Goal: Information Seeking & Learning: Find specific fact

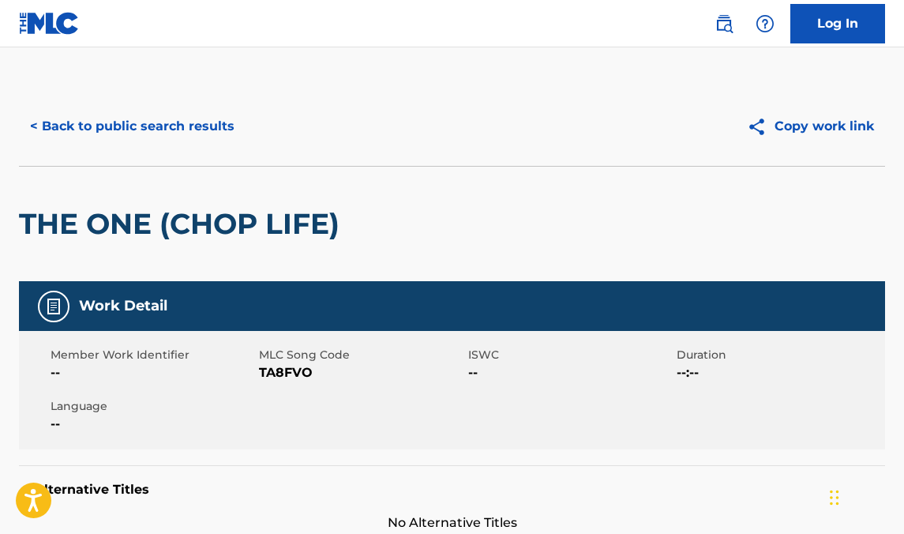
click at [209, 129] on button "< Back to public search results" at bounding box center [132, 126] width 227 height 39
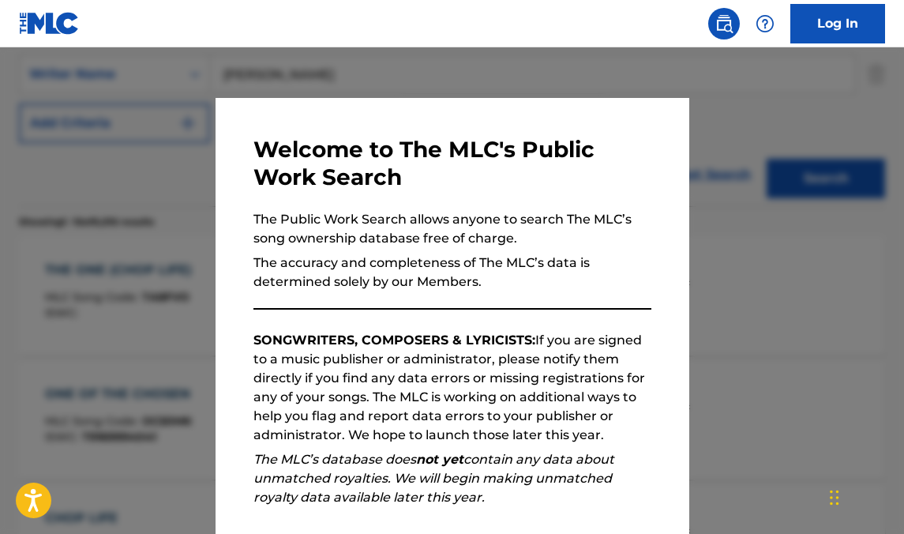
click at [803, 158] on div at bounding box center [452, 314] width 904 height 534
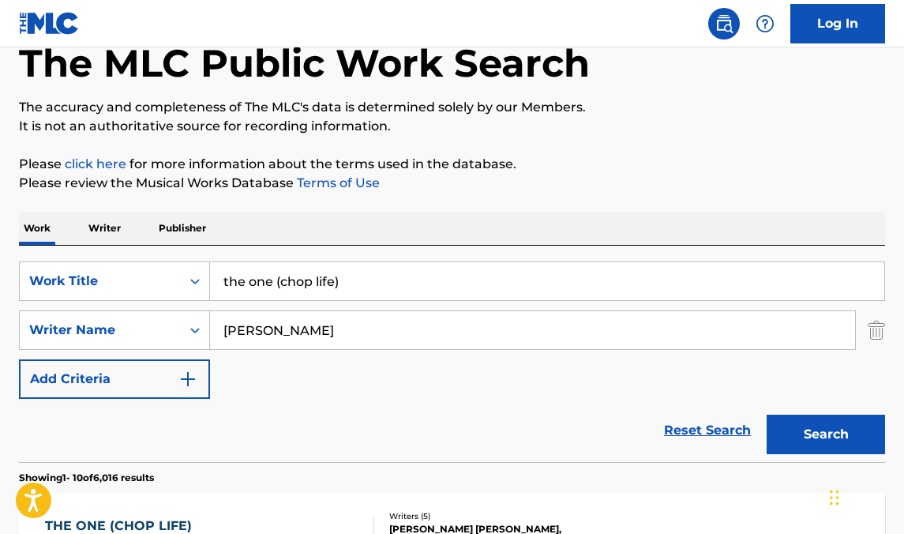
scroll to position [0, 0]
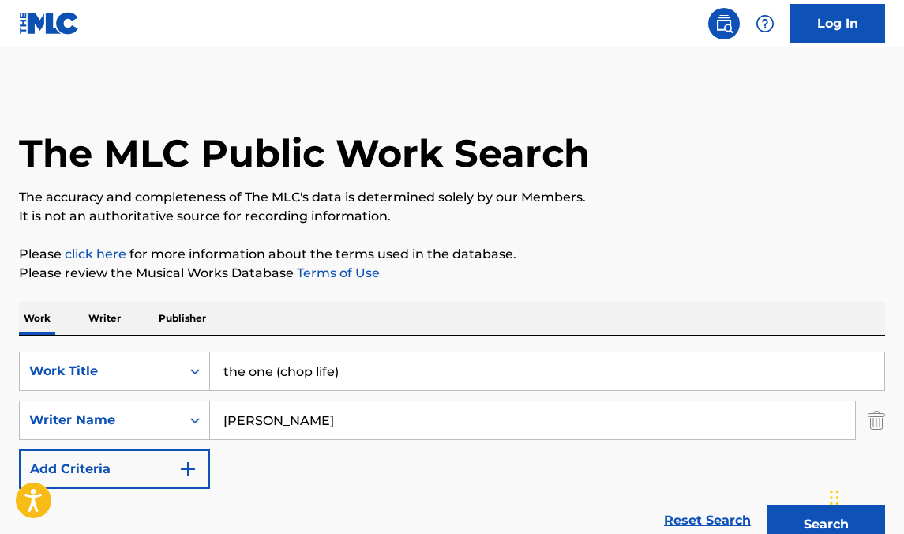
drag, startPoint x: 389, startPoint y: 374, endPoint x: -70, endPoint y: 234, distance: 480.1
click at [0, 234] on html "Accessibility Screen-Reader Guide, Feedback, and Issue Reporting | New window C…" at bounding box center [452, 267] width 904 height 534
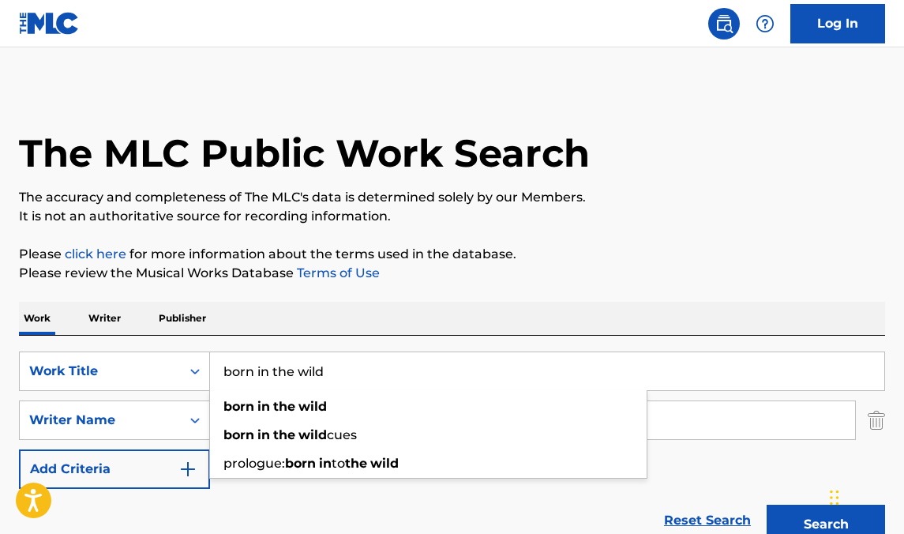
type input "born in the wild"
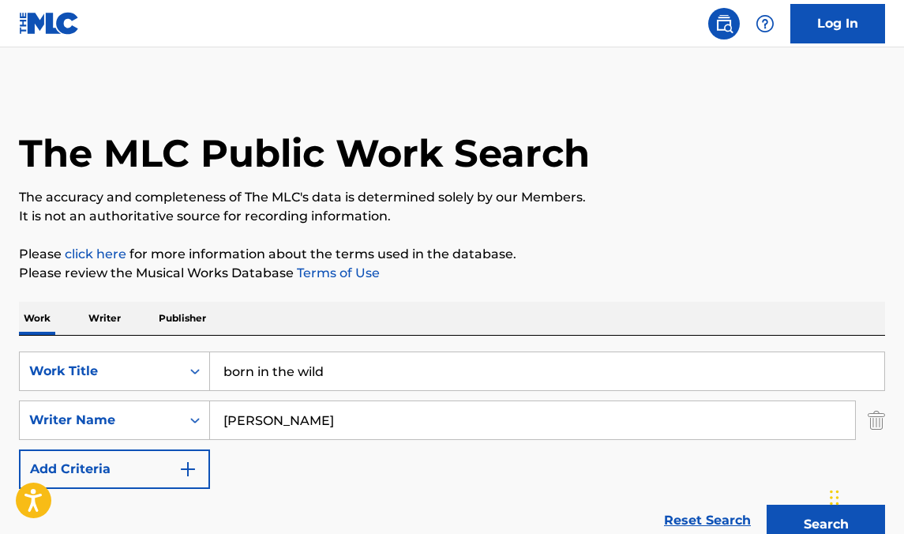
click at [243, 214] on p "It is not an authoritative source for recording information." at bounding box center [452, 216] width 866 height 19
drag, startPoint x: 288, startPoint y: 428, endPoint x: -103, endPoint y: 402, distance: 391.6
click at [0, 402] on html "Accessibility Screen-Reader Guide, Feedback, and Issue Reporting | New window C…" at bounding box center [452, 267] width 904 height 534
click at [766, 504] on button "Search" at bounding box center [825, 523] width 118 height 39
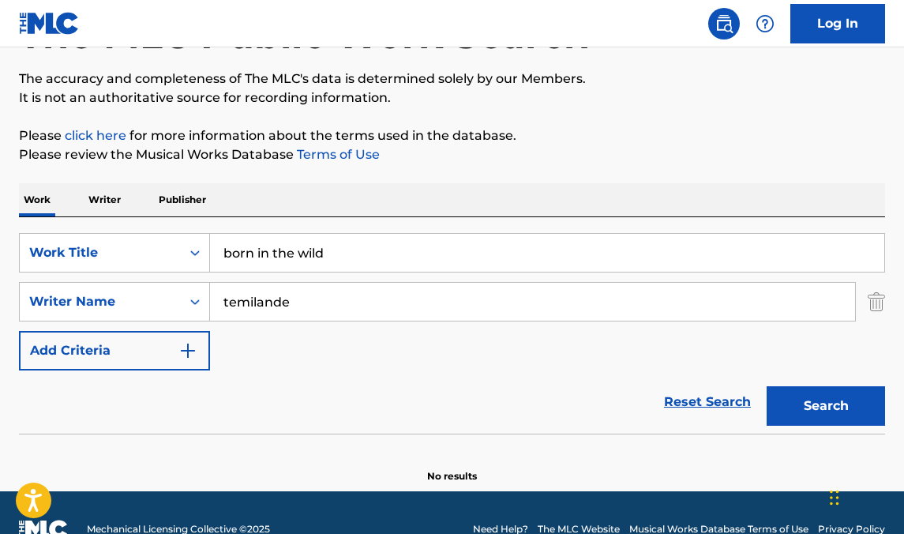
scroll to position [135, 0]
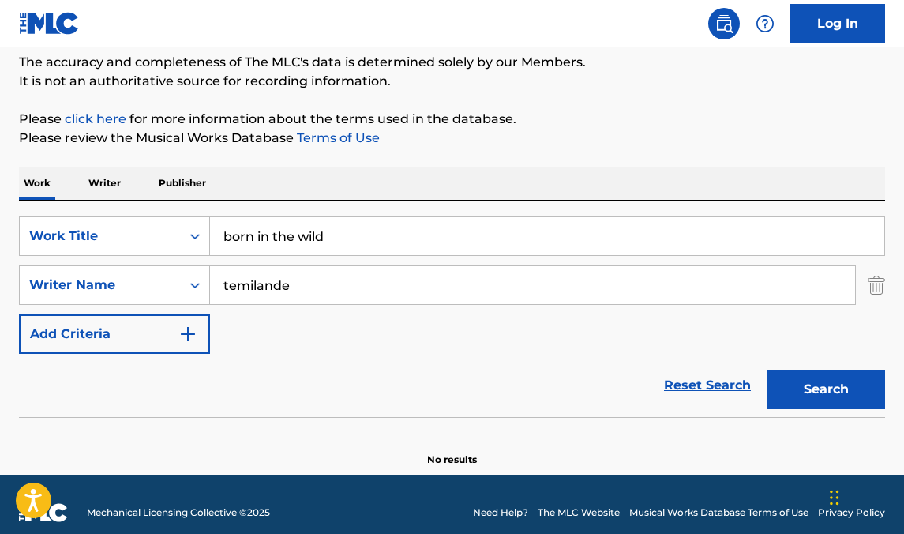
click at [273, 287] on input "temilande" at bounding box center [532, 285] width 645 height 38
type input "temilade"
click at [766, 369] on button "Search" at bounding box center [825, 388] width 118 height 39
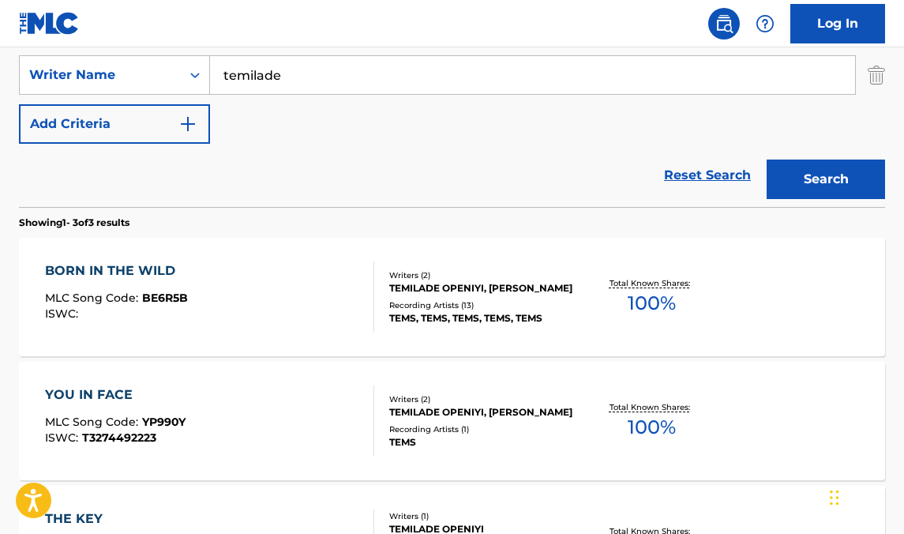
scroll to position [430, 0]
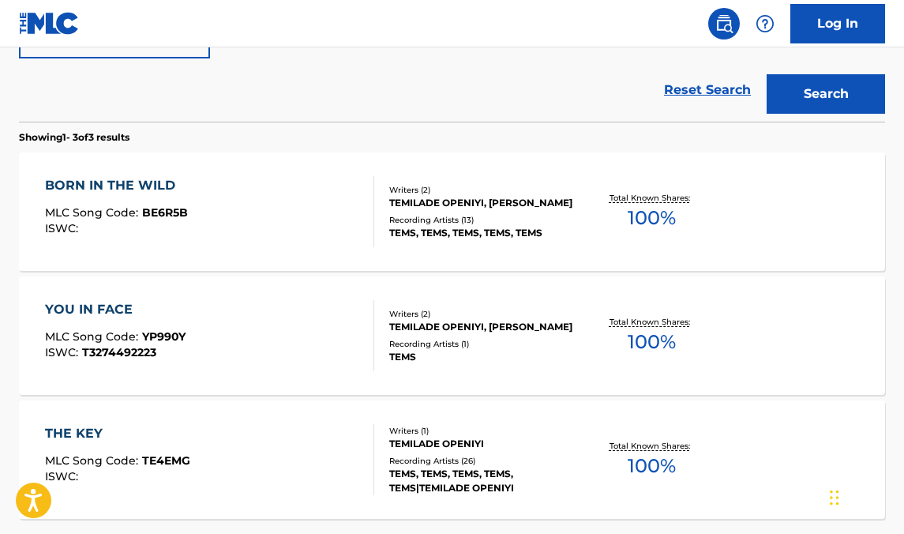
click at [327, 217] on div "BORN IN THE WILD MLC Song Code : BE6R5B ISWC :" at bounding box center [209, 211] width 329 height 71
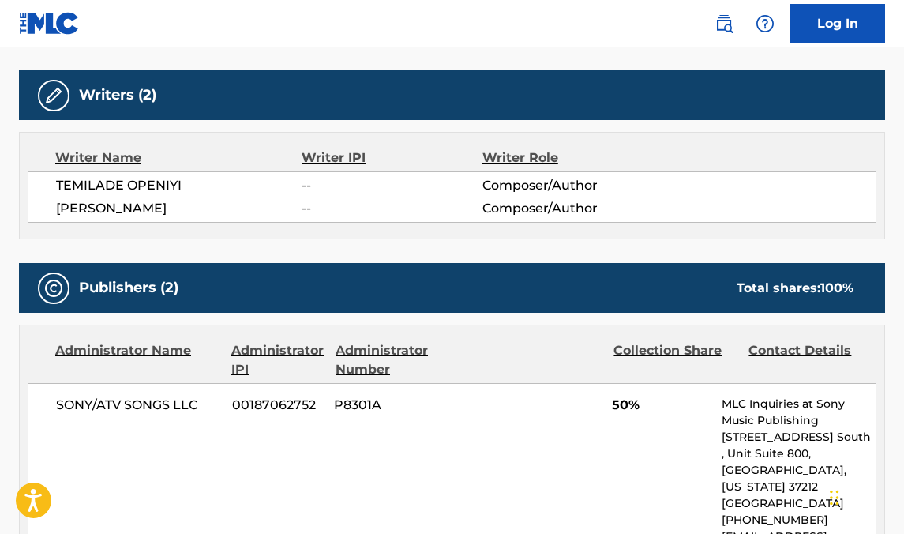
scroll to position [491, 0]
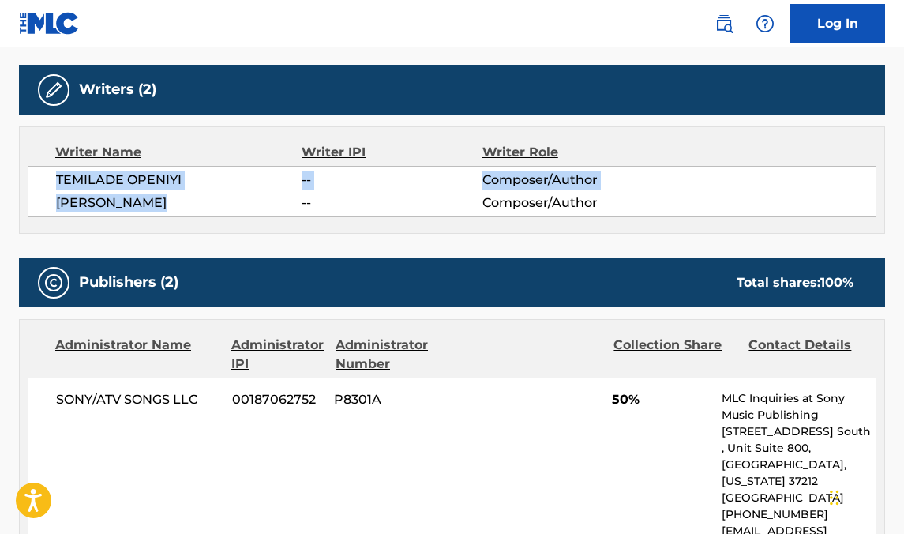
drag, startPoint x: 178, startPoint y: 210, endPoint x: 36, endPoint y: 174, distance: 146.4
click at [36, 174] on div "TEMILADE OPENIYI -- Composer/Author [PERSON_NAME] -- Composer/Author" at bounding box center [452, 191] width 848 height 51
copy div "TEMILADE OPENIYI -- Composer/Author [PERSON_NAME]"
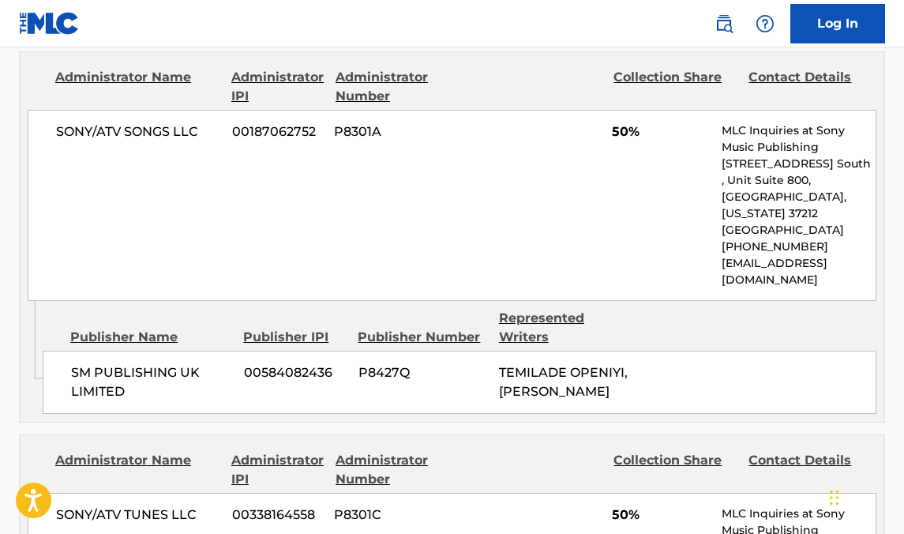
scroll to position [0, 0]
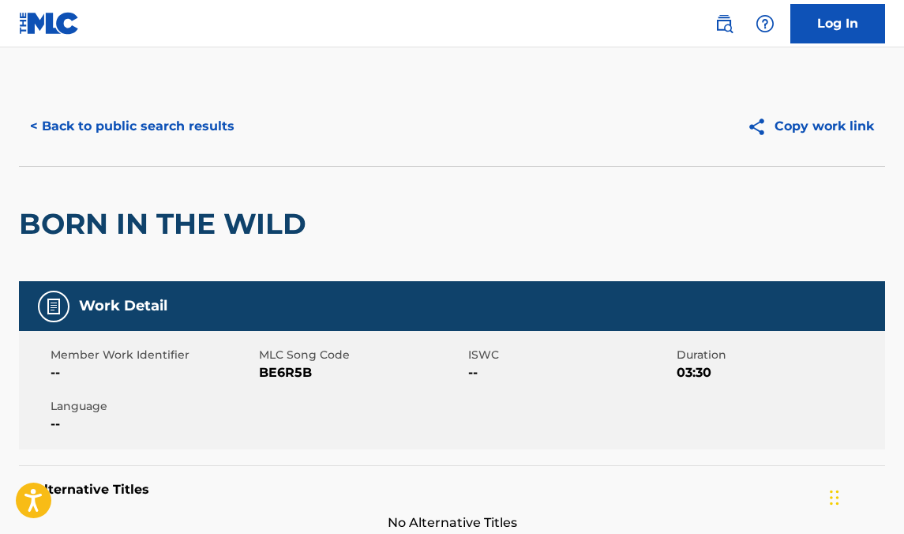
click at [43, 132] on button "< Back to public search results" at bounding box center [132, 126] width 227 height 39
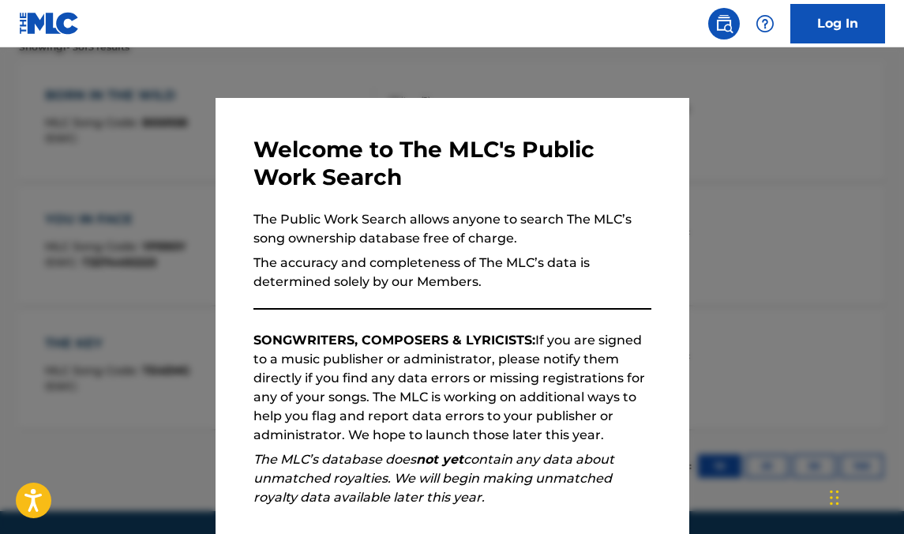
scroll to position [189, 0]
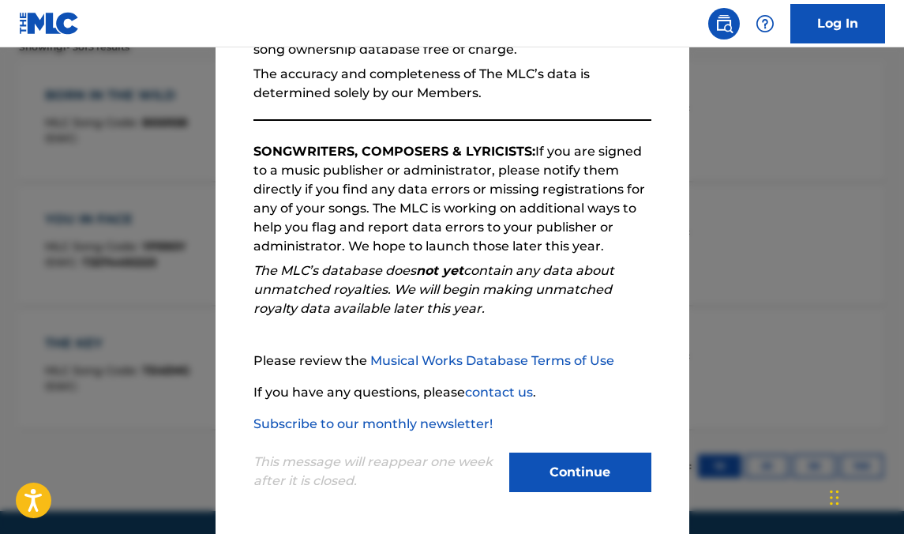
click at [582, 464] on button "Continue" at bounding box center [580, 471] width 142 height 39
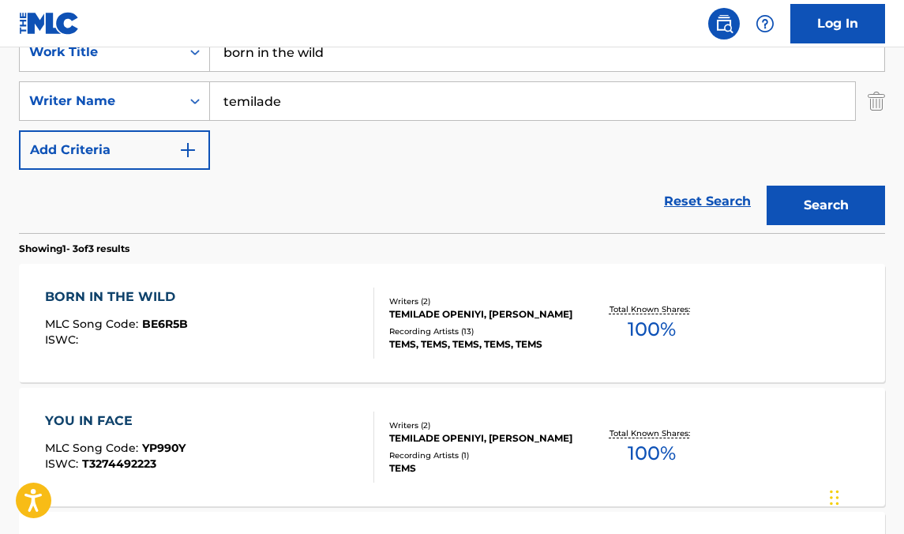
scroll to position [0, 0]
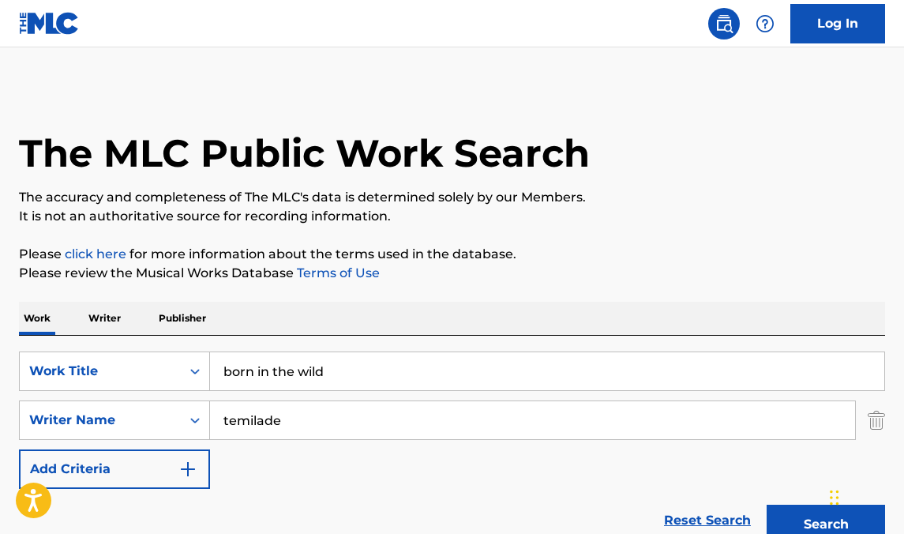
drag, startPoint x: 341, startPoint y: 376, endPoint x: -10, endPoint y: 346, distance: 352.5
click at [0, 346] on html "Accessibility Screen-Reader Guide, Feedback, and Issue Reporting | New window C…" at bounding box center [452, 267] width 904 height 534
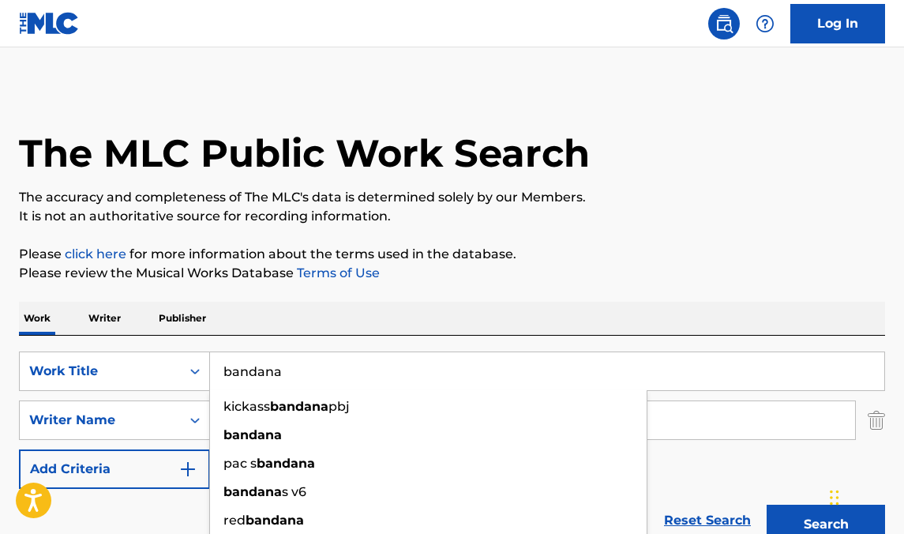
type input "bandana"
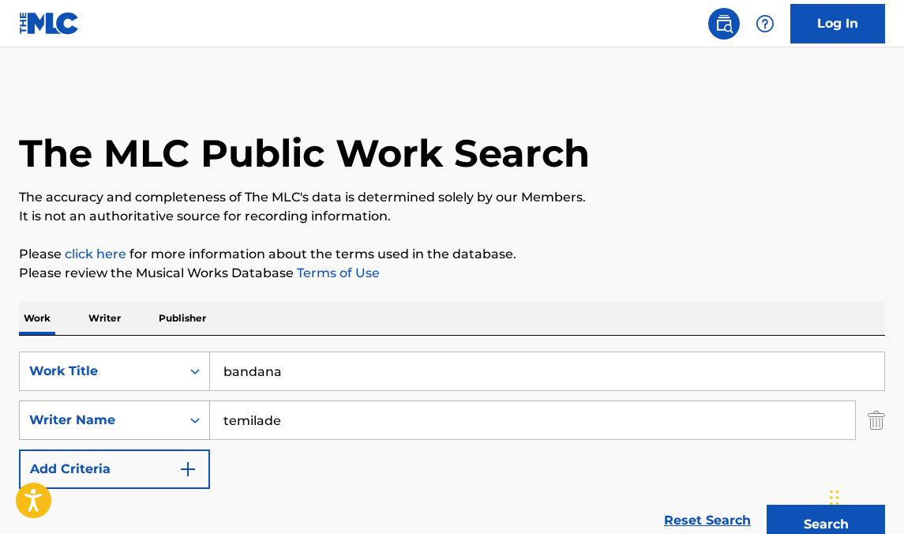
drag, startPoint x: 348, startPoint y: 429, endPoint x: 138, endPoint y: 407, distance: 211.1
click at [138, 407] on div "SearchWithCriteria2f7aeb03-0993-4353-9f73-1d52711a7e05 Writer Name [PERSON_NAME]" at bounding box center [452, 419] width 866 height 39
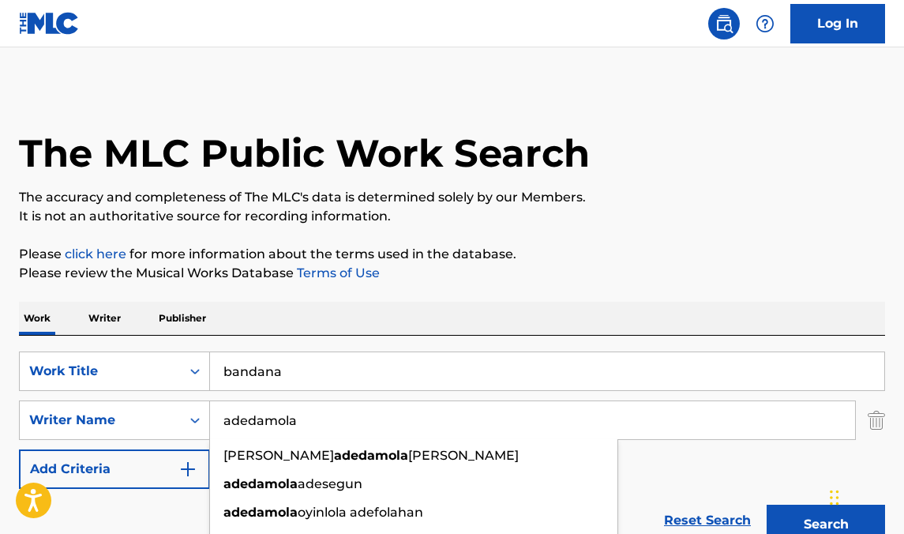
type input "adedamola"
click at [452, 317] on div "Work Writer Publisher" at bounding box center [452, 318] width 866 height 33
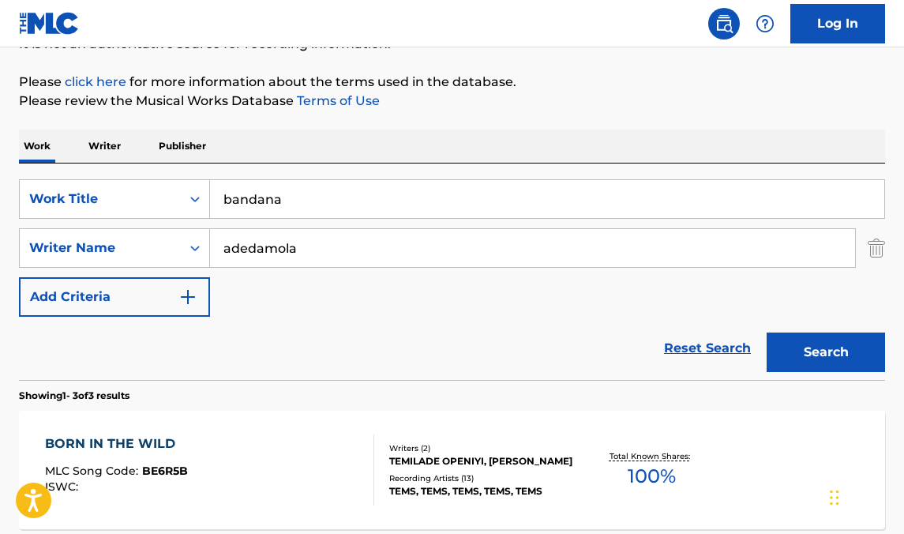
scroll to position [173, 0]
click at [826, 345] on button "Search" at bounding box center [825, 350] width 118 height 39
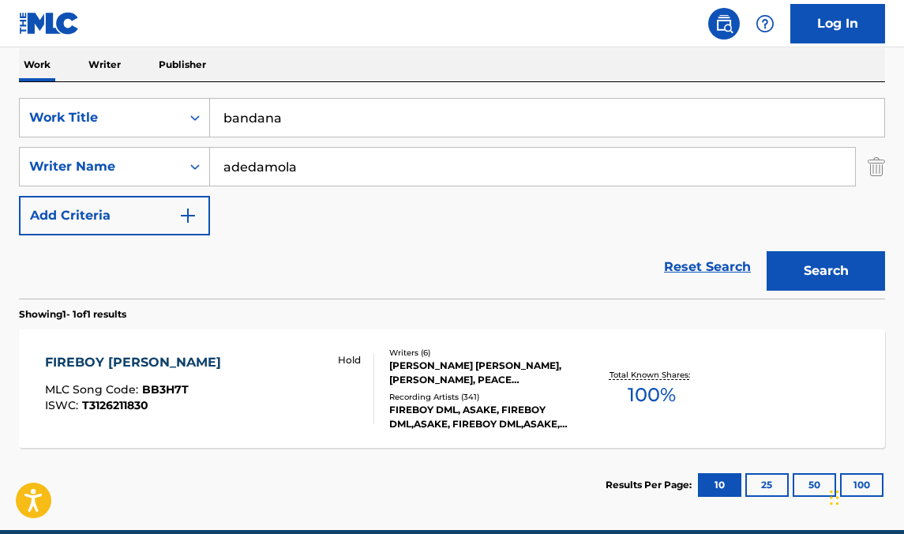
scroll to position [281, 0]
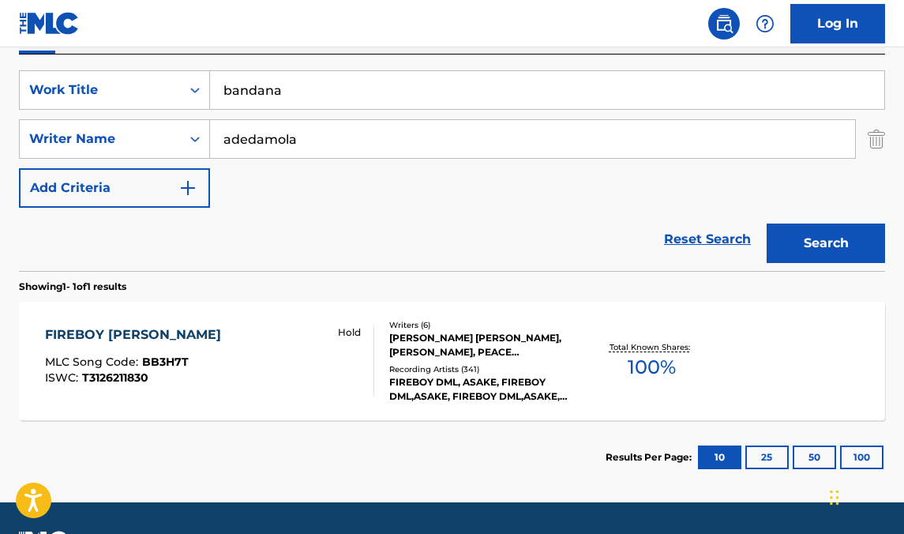
click at [564, 349] on div "[PERSON_NAME] [PERSON_NAME], [PERSON_NAME], PEACE [PERSON_NAME], [PERSON_NAME],…" at bounding box center [484, 345] width 191 height 28
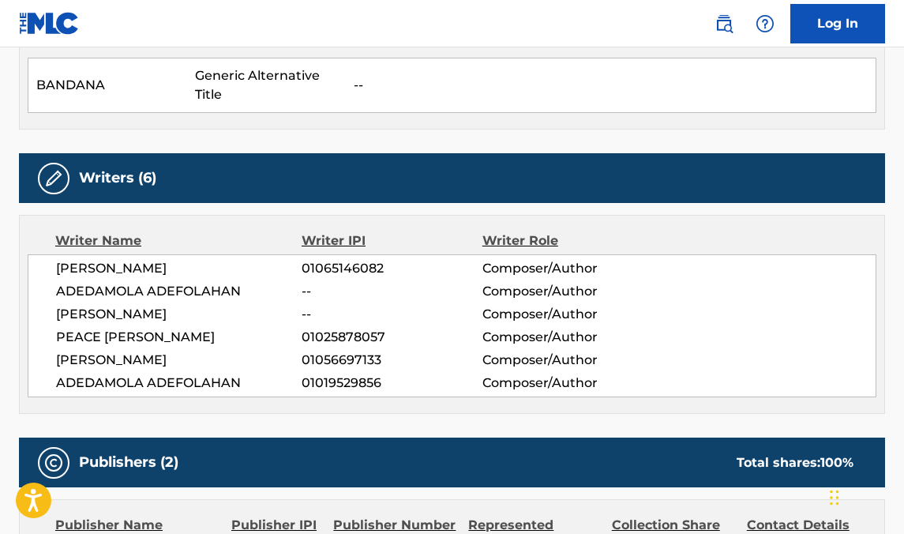
scroll to position [493, 0]
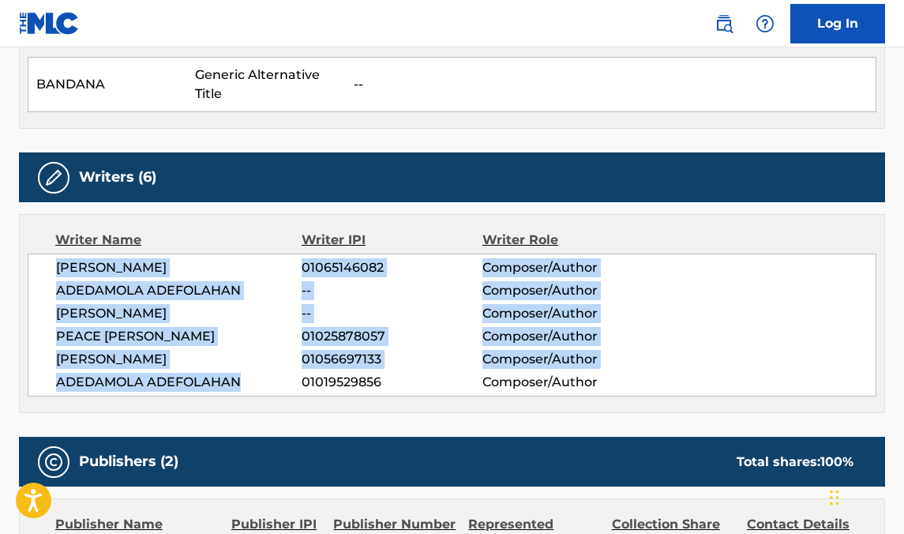
drag, startPoint x: 245, startPoint y: 380, endPoint x: 51, endPoint y: 266, distance: 224.7
click at [51, 266] on div "[PERSON_NAME] 01065146082 Composer/Author [PERSON_NAME] -- Composer/Author [PER…" at bounding box center [452, 324] width 848 height 143
copy div "[PERSON_NAME] 01065146082 Composer/Author [PERSON_NAME] -- Composer/Author [PER…"
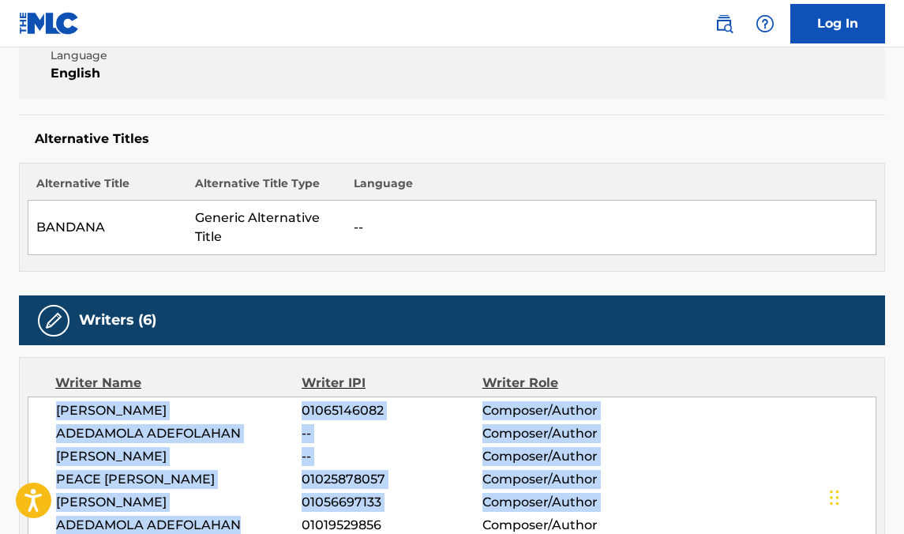
scroll to position [0, 0]
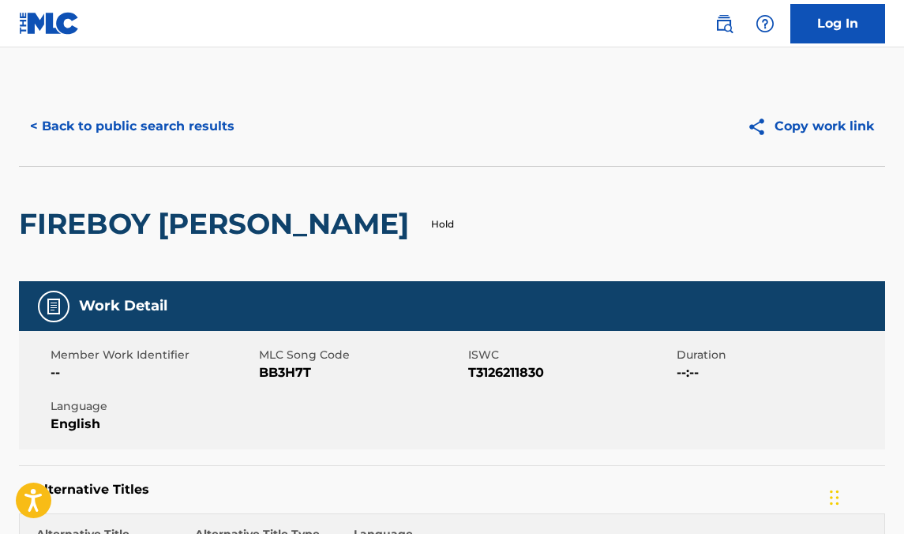
click at [151, 124] on button "< Back to public search results" at bounding box center [132, 126] width 227 height 39
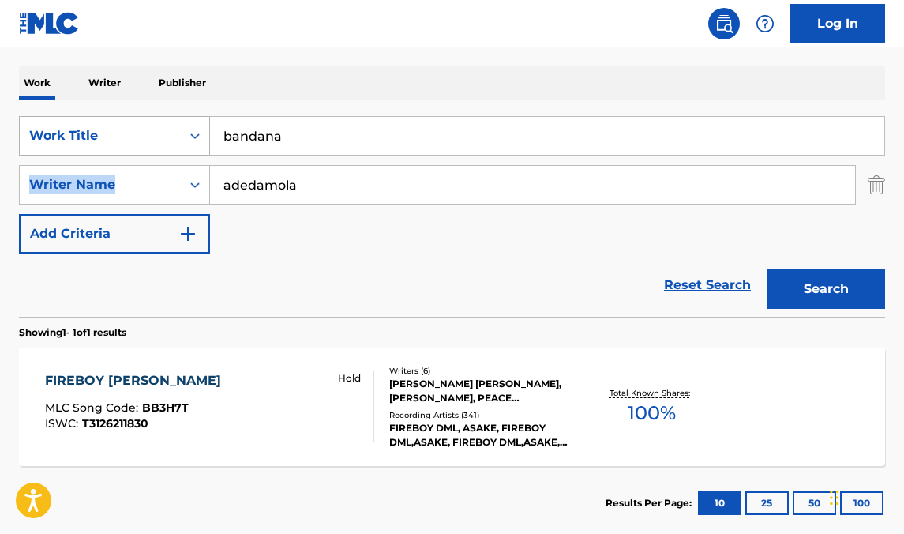
drag, startPoint x: 354, startPoint y: 155, endPoint x: 152, endPoint y: 154, distance: 202.1
click at [152, 154] on div "SearchWithCriteriab6a3ef6b-2a7f-4ce5-8ca5-f466f8d93a2d Work Title bandana Searc…" at bounding box center [452, 184] width 866 height 137
click at [274, 130] on input "bandana" at bounding box center [547, 136] width 674 height 38
drag, startPoint x: 287, startPoint y: 136, endPoint x: 151, endPoint y: 133, distance: 135.8
click at [151, 133] on div "SearchWithCriteriab6a3ef6b-2a7f-4ce5-8ca5-f466f8d93a2d Work Title bandana" at bounding box center [452, 135] width 866 height 39
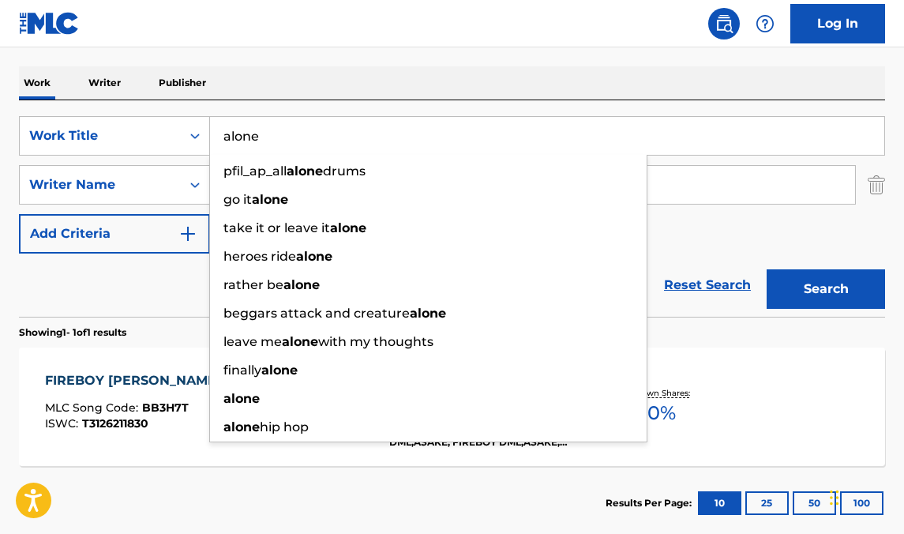
type input "alone"
click at [255, 84] on div "Work Writer Publisher" at bounding box center [452, 82] width 866 height 33
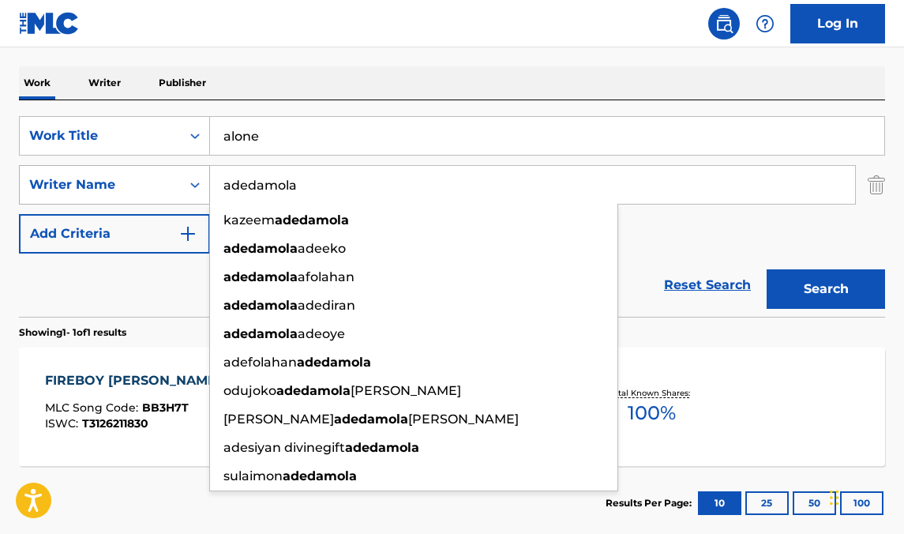
drag, startPoint x: 305, startPoint y: 184, endPoint x: 69, endPoint y: 171, distance: 236.3
click at [69, 171] on div "SearchWithCriteria2f7aeb03-0993-4353-9f73-1d52711a7e05 Writer Name [PERSON_NAME…" at bounding box center [452, 184] width 866 height 39
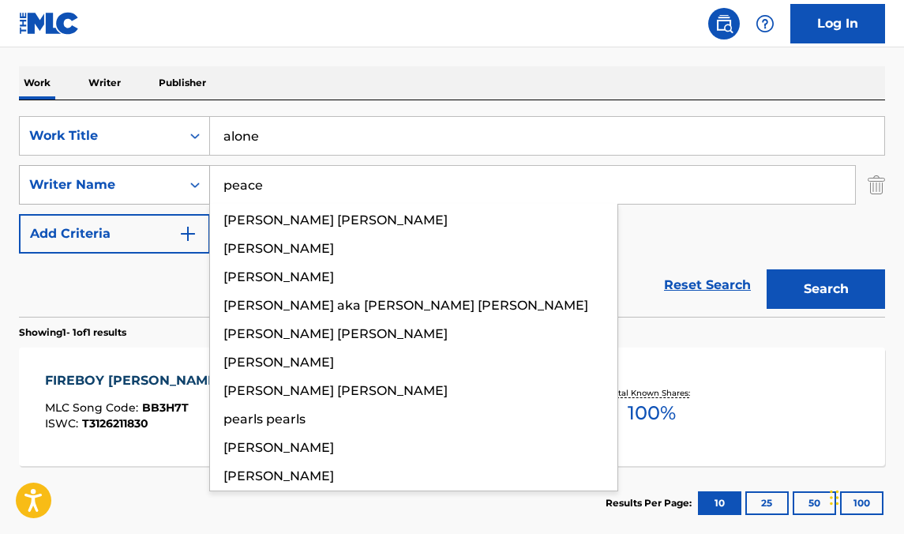
type input "peace"
click at [766, 269] on button "Search" at bounding box center [825, 288] width 118 height 39
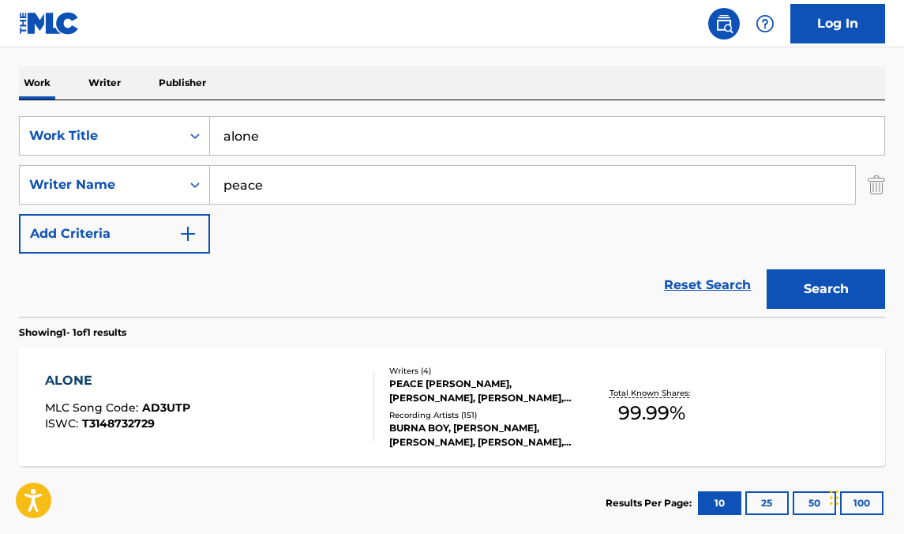
scroll to position [325, 0]
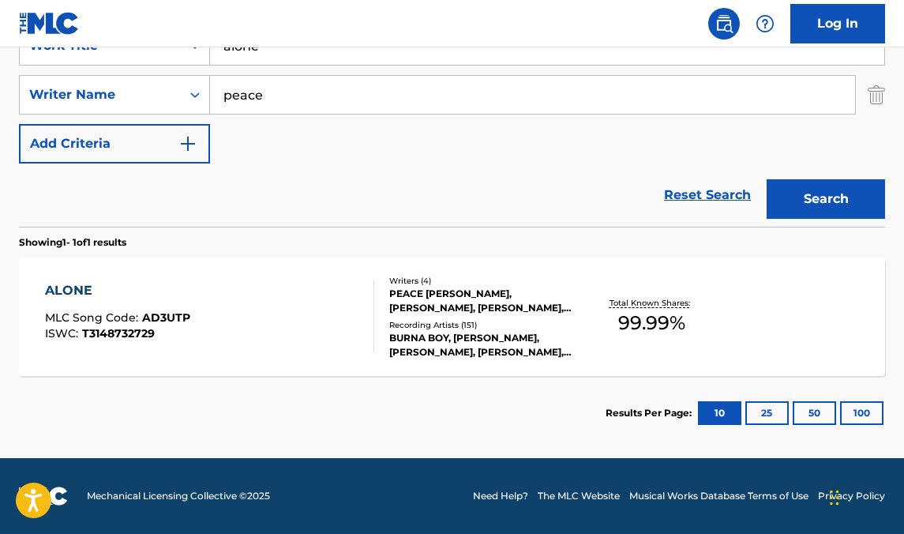
click at [414, 324] on div "Recording Artists ( 151 )" at bounding box center [484, 325] width 191 height 12
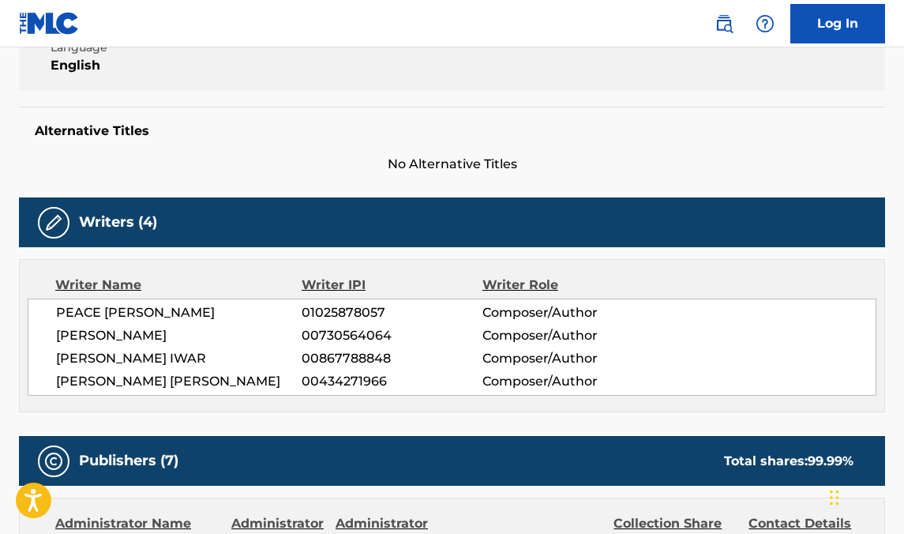
scroll to position [366, 0]
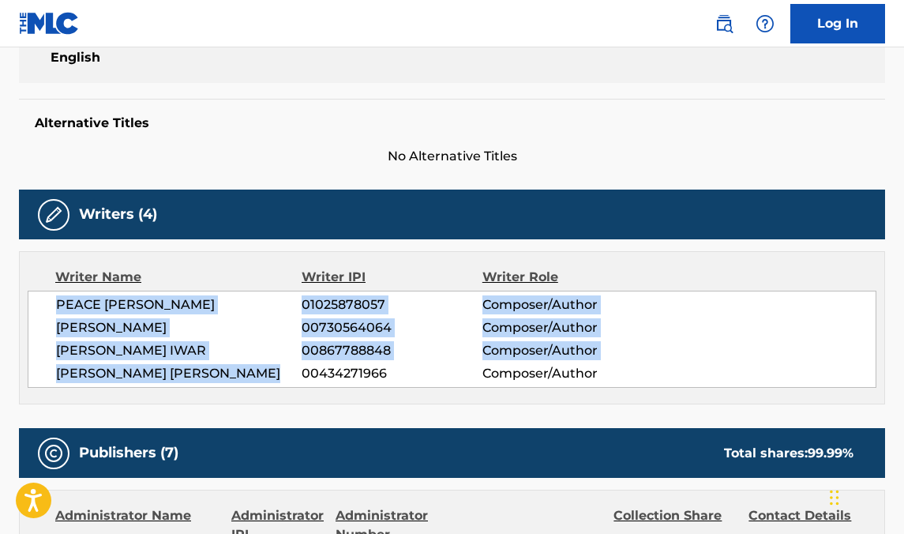
drag, startPoint x: 54, startPoint y: 303, endPoint x: 288, endPoint y: 373, distance: 244.5
click at [288, 373] on div "PEACE [PERSON_NAME] 01025878057 Composer/Author [PERSON_NAME] 00730564064 Compo…" at bounding box center [452, 338] width 848 height 97
copy div "PEACE [PERSON_NAME] 01025878057 Composer/Author [PERSON_NAME] 00730564064 Compo…"
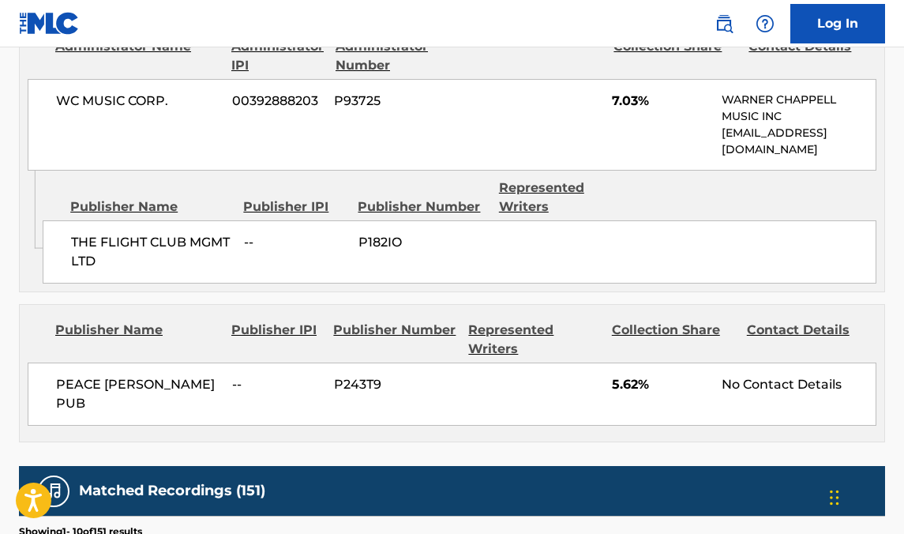
scroll to position [2077, 0]
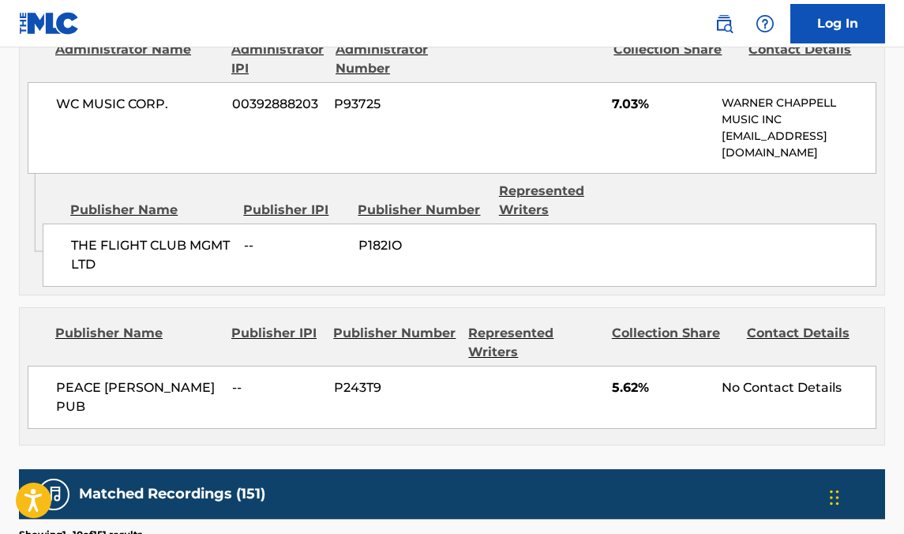
drag, startPoint x: 170, startPoint y: 285, endPoint x: 57, endPoint y: 266, distance: 114.4
click at [57, 378] on span "PEACE [PERSON_NAME] PUB" at bounding box center [138, 397] width 164 height 38
copy span "PEACE [PERSON_NAME] PUB"
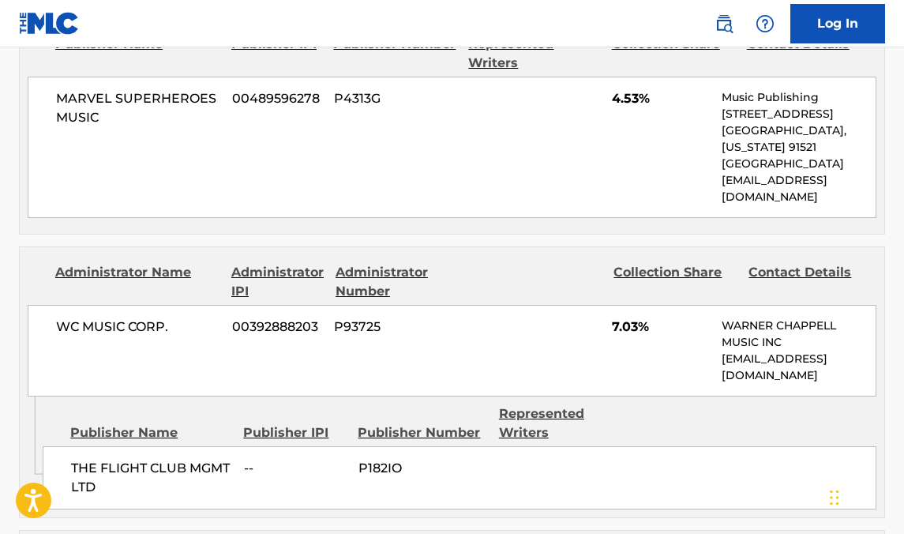
scroll to position [1835, 0]
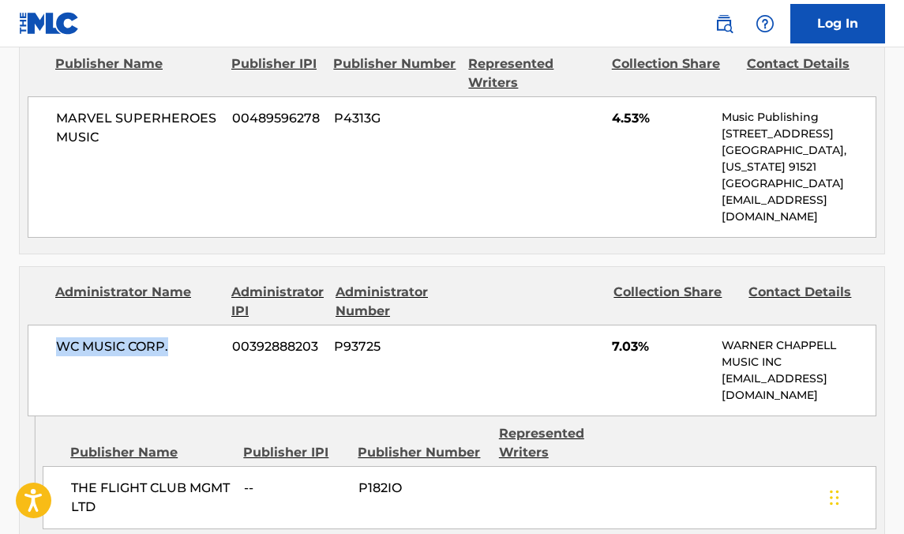
drag, startPoint x: 176, startPoint y: 230, endPoint x: 54, endPoint y: 230, distance: 122.3
click at [54, 324] on div "WC MUSIC CORP. 00392888203 P93725 7.03% [PERSON_NAME] MUSIC INC [EMAIL_ADDRESS]…" at bounding box center [452, 370] width 848 height 92
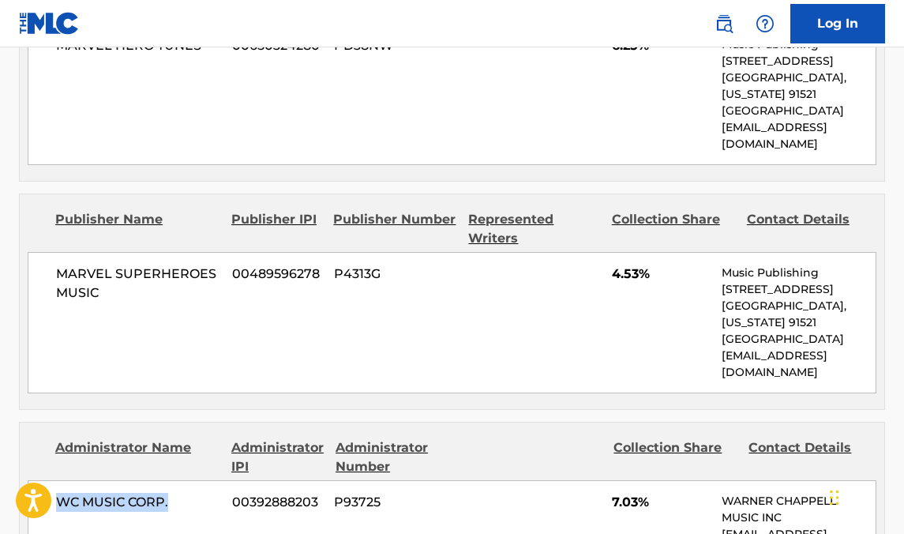
scroll to position [1681, 0]
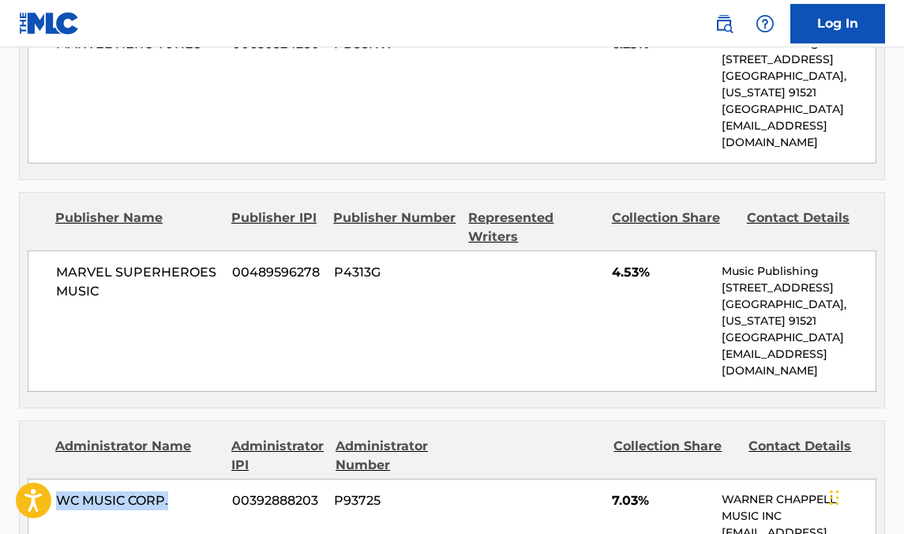
copy span "WC MUSIC CORP."
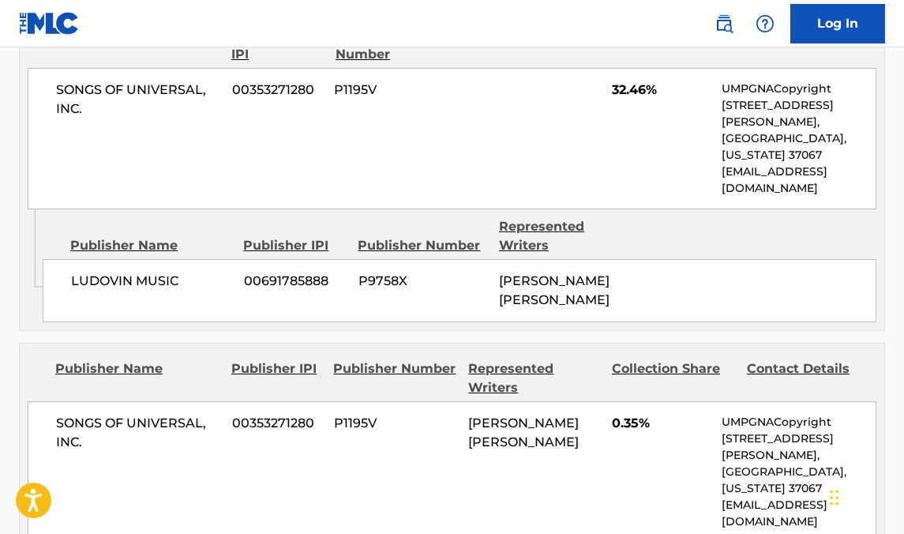
scroll to position [0, 0]
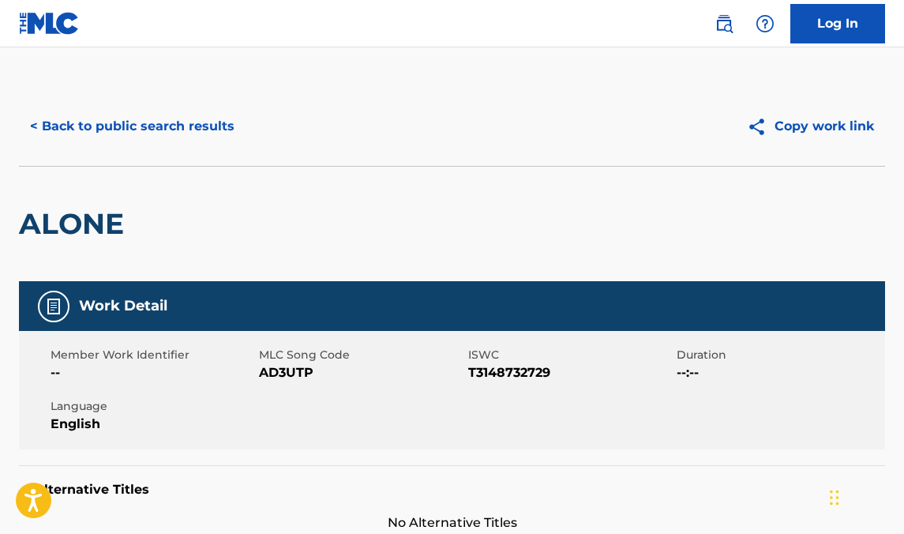
click at [126, 132] on button "< Back to public search results" at bounding box center [132, 126] width 227 height 39
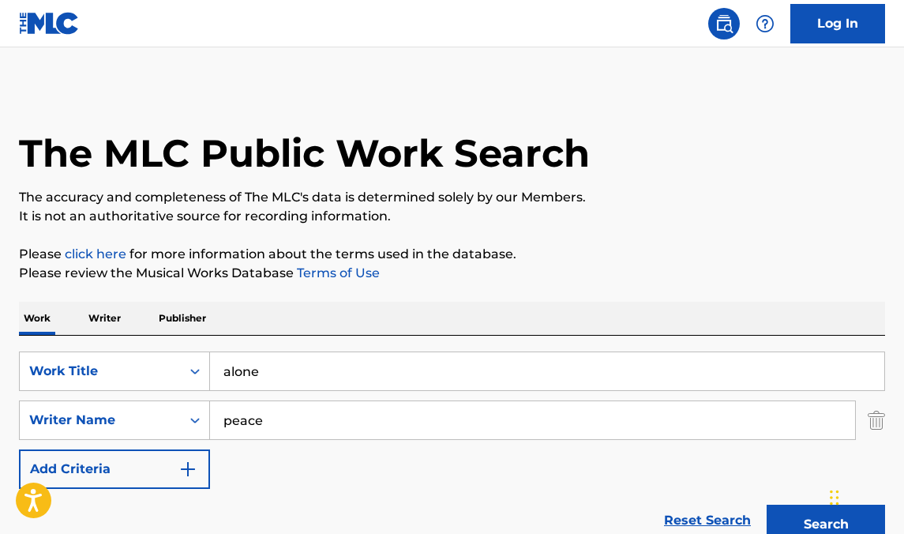
scroll to position [235, 0]
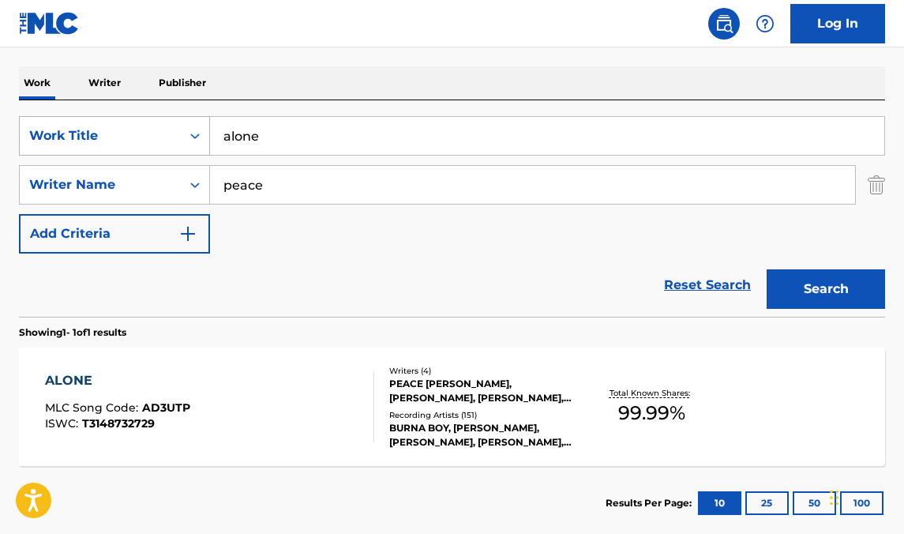
drag, startPoint x: 344, startPoint y: 139, endPoint x: 69, endPoint y: 133, distance: 274.7
click at [69, 133] on div "SearchWithCriteriab6a3ef6b-2a7f-4ce5-8ca5-f466f8d93a2d Work Title alone" at bounding box center [452, 135] width 866 height 39
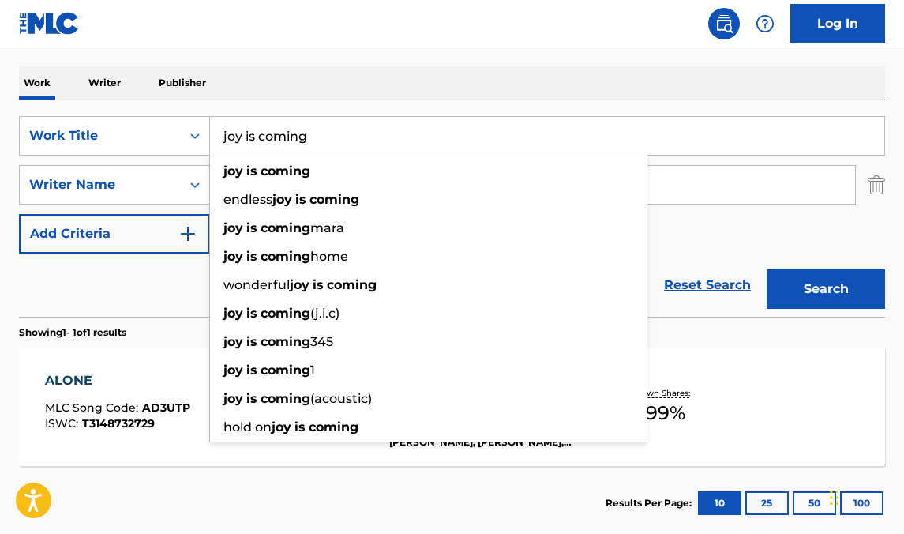
type input "joy is coming"
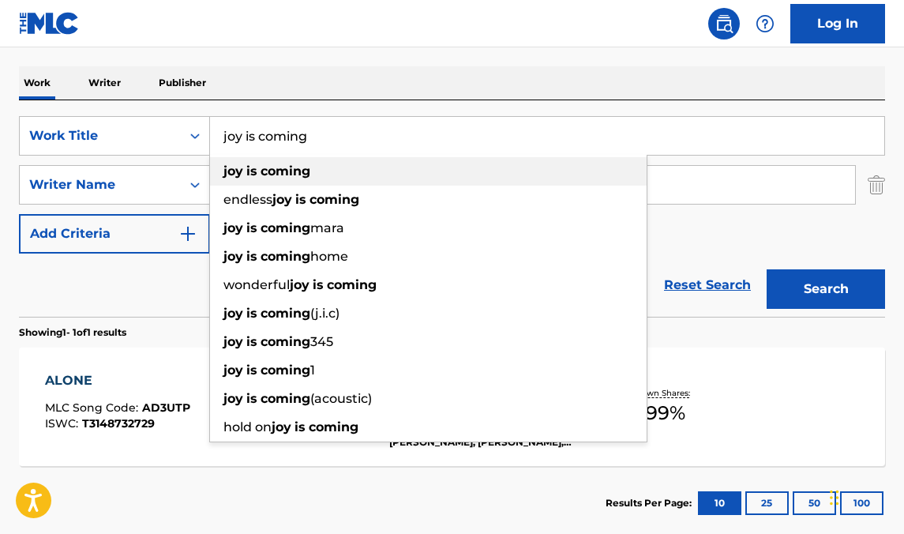
click at [332, 170] on div "joy is coming" at bounding box center [428, 171] width 436 height 28
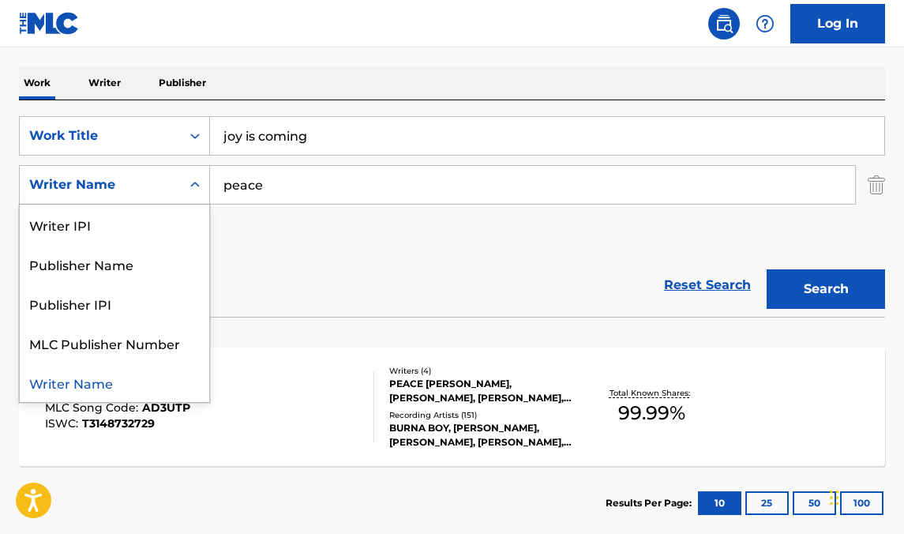
click at [164, 182] on div "Writer Name" at bounding box center [100, 184] width 142 height 19
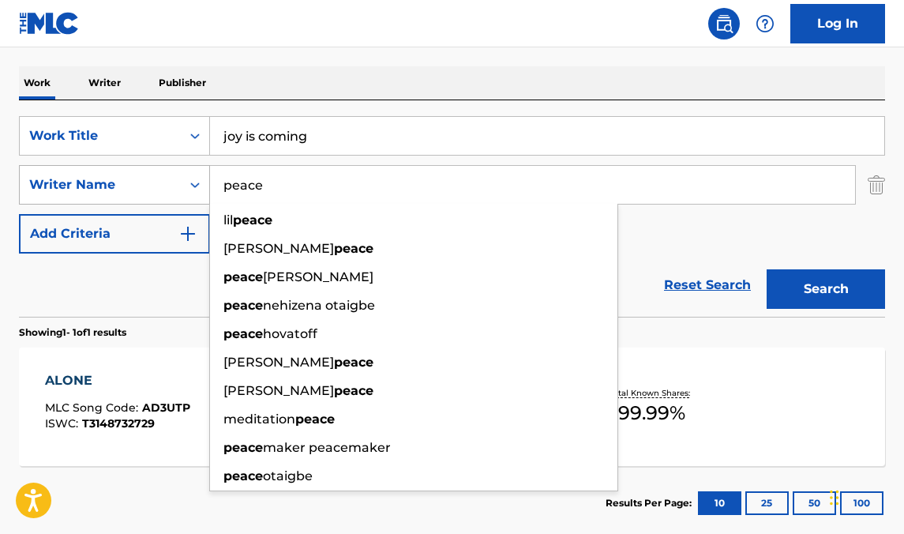
drag, startPoint x: 305, startPoint y: 187, endPoint x: 137, endPoint y: 177, distance: 169.2
click at [137, 177] on div "SearchWithCriteria2f7aeb03-0993-4353-9f73-1d52711a7e05 Writer Name peace lil pe…" at bounding box center [452, 184] width 866 height 39
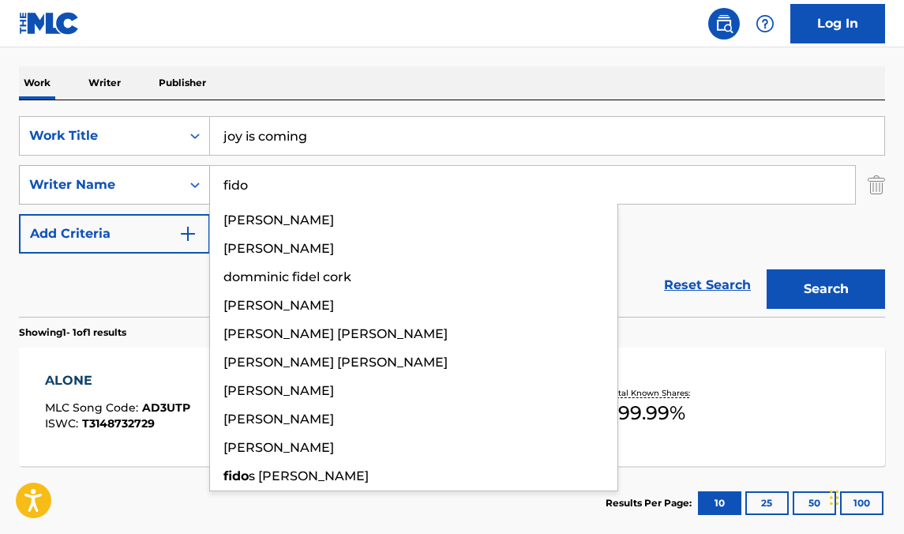
type input "fido"
click at [766, 269] on button "Search" at bounding box center [825, 288] width 118 height 39
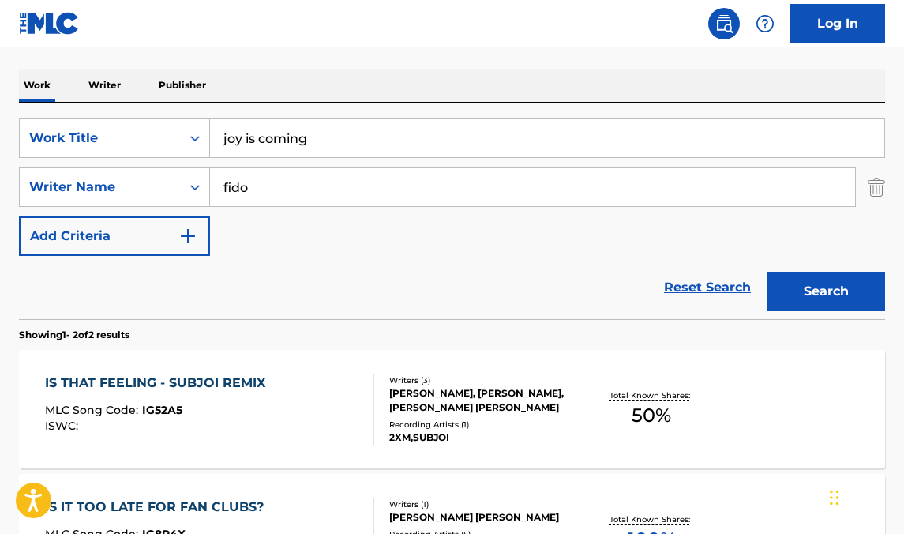
scroll to position [90, 0]
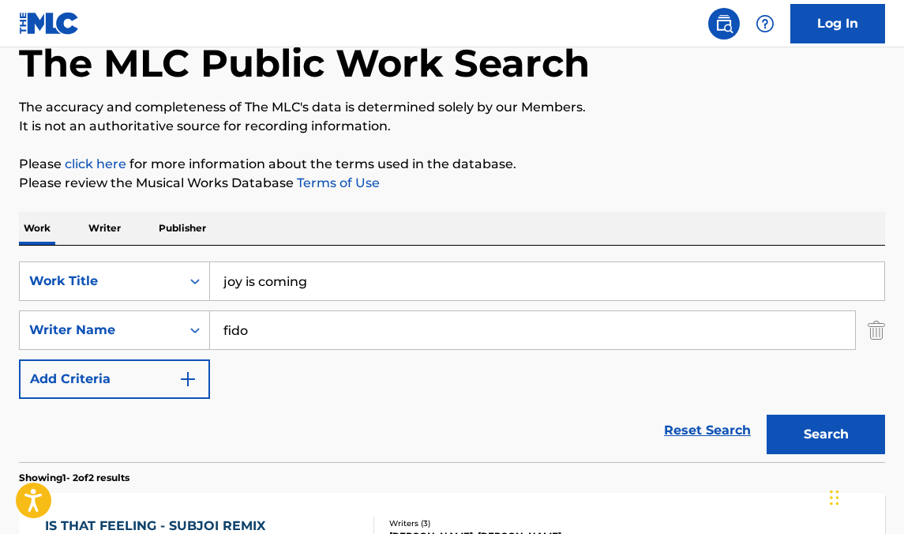
click at [242, 331] on input "fido" at bounding box center [532, 330] width 645 height 38
click at [766, 414] on button "Search" at bounding box center [825, 433] width 118 height 39
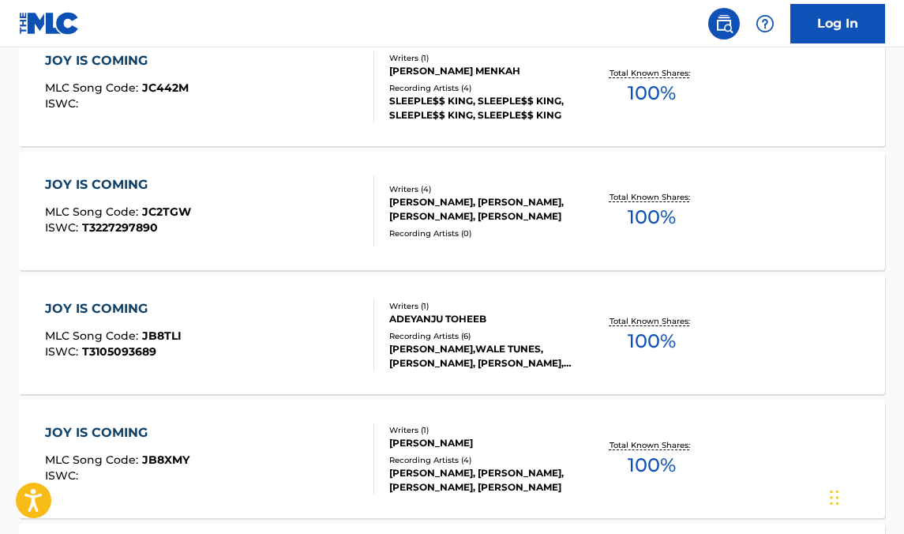
scroll to position [0, 0]
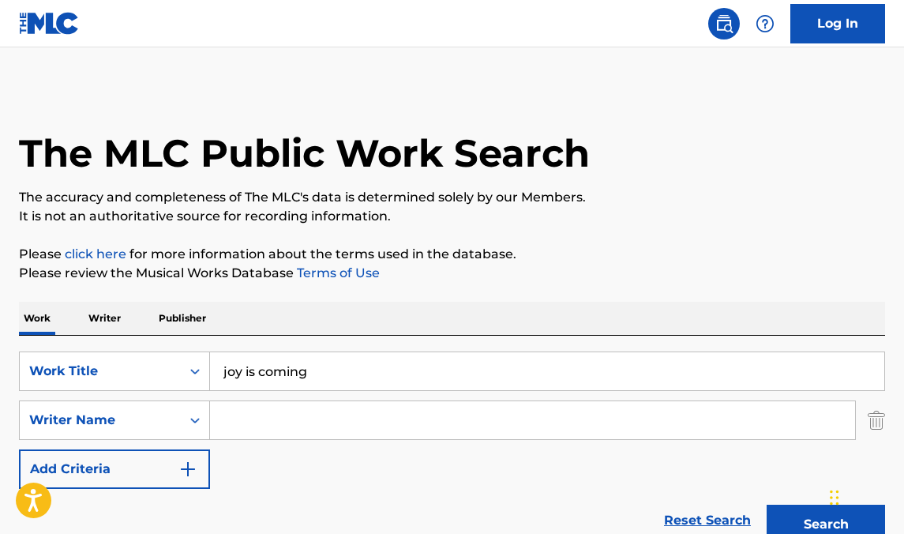
drag, startPoint x: 307, startPoint y: 373, endPoint x: 61, endPoint y: 326, distance: 250.8
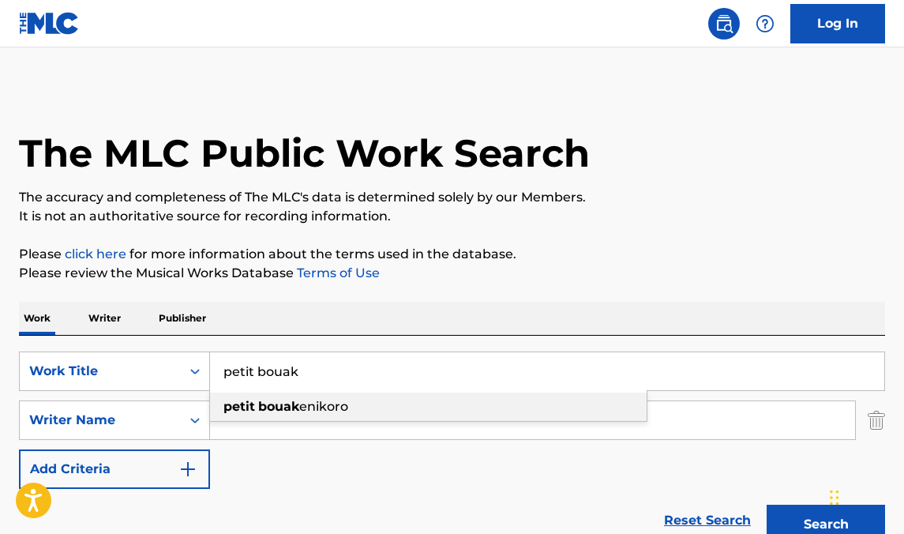
click at [374, 403] on div "petit bouak enikoro" at bounding box center [428, 406] width 436 height 28
type input "petit bouakenikoro"
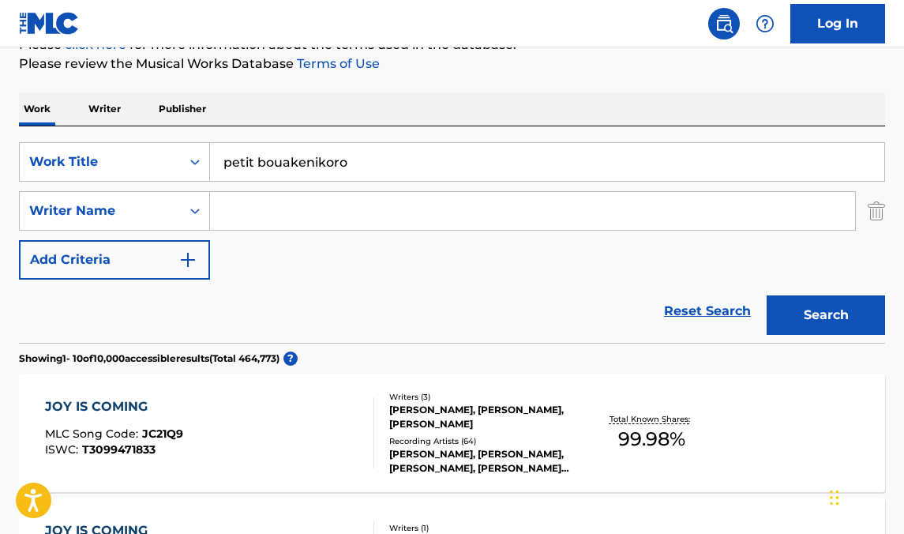
click at [871, 299] on button "Search" at bounding box center [825, 314] width 118 height 39
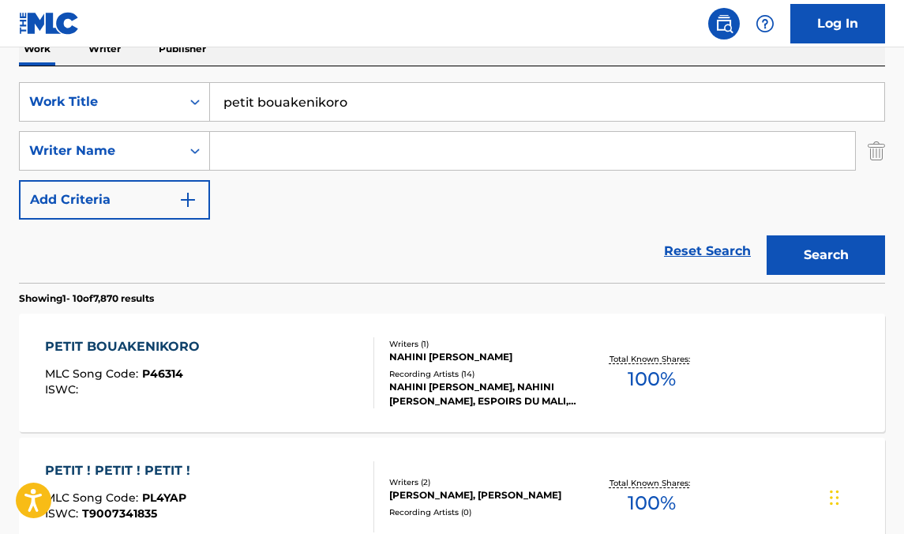
scroll to position [297, 0]
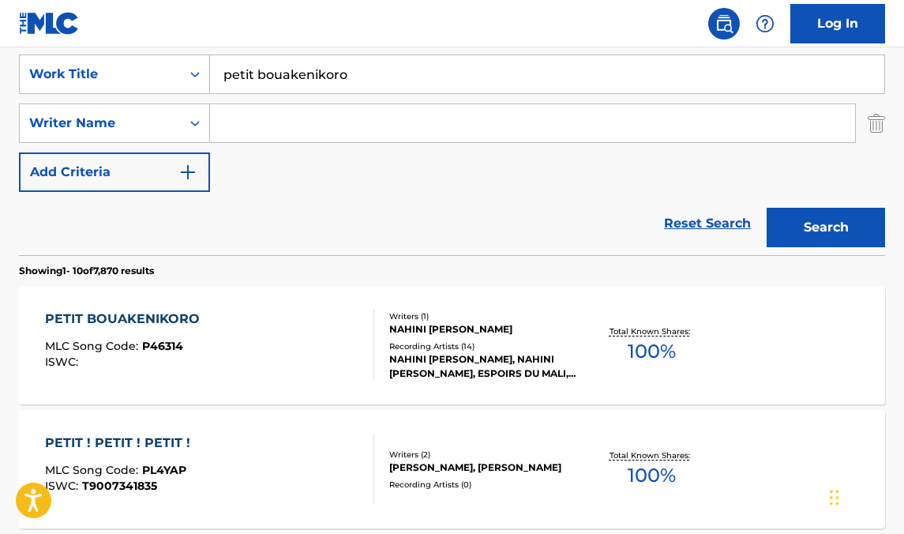
click at [570, 367] on div "NAHINI [PERSON_NAME], NAHINI [PERSON_NAME], ESPOIRS DU MALI, [GEOGRAPHIC_DATA],…" at bounding box center [484, 366] width 191 height 28
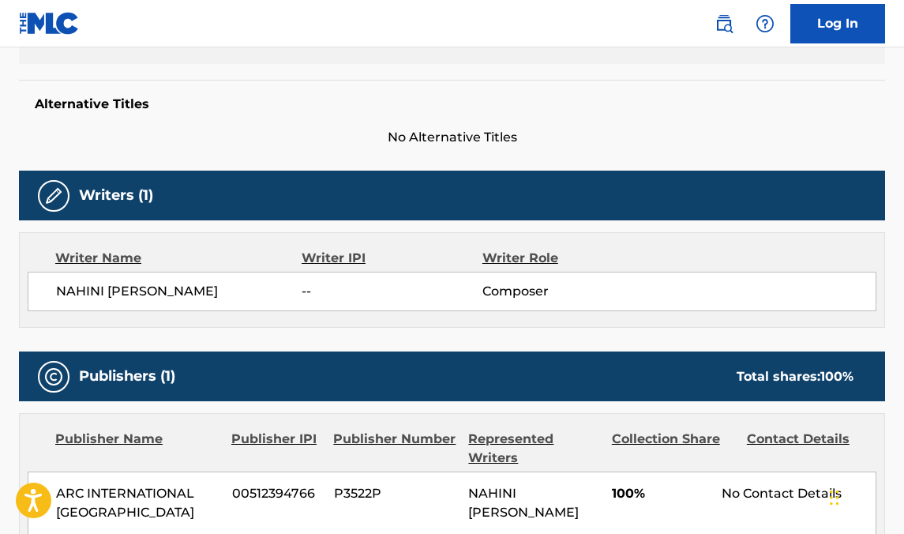
scroll to position [397, 0]
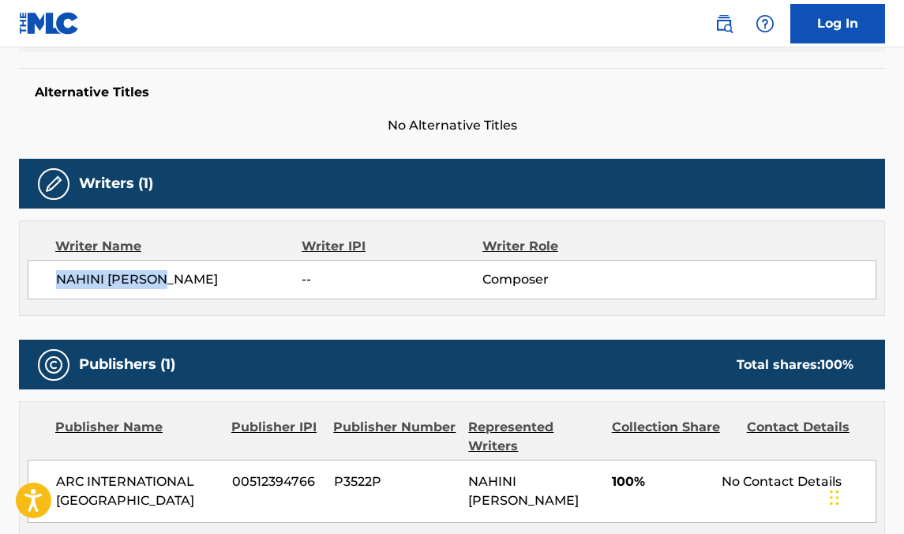
drag, startPoint x: 189, startPoint y: 286, endPoint x: 40, endPoint y: 279, distance: 149.3
click at [40, 279] on div "NAHINI [PERSON_NAME] -- Composer" at bounding box center [452, 279] width 848 height 39
copy span "NAHINI [PERSON_NAME]"
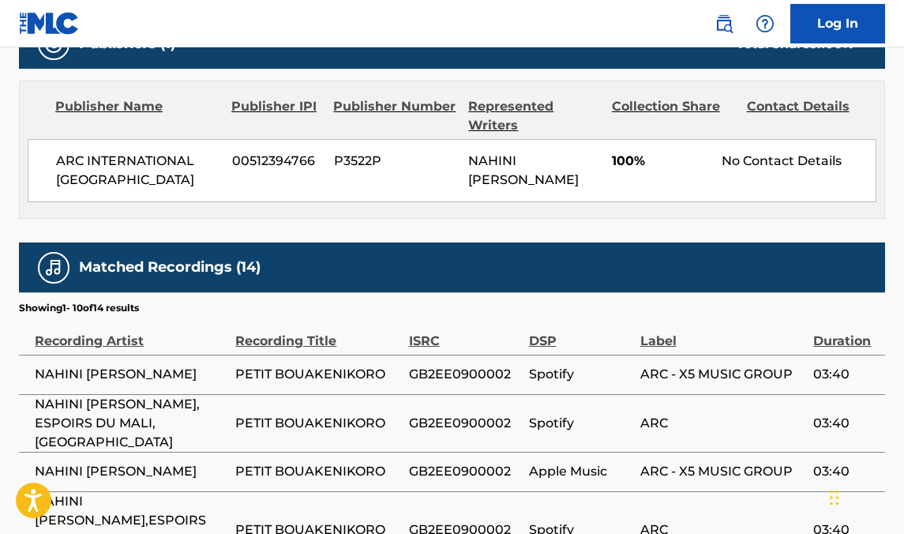
scroll to position [706, 0]
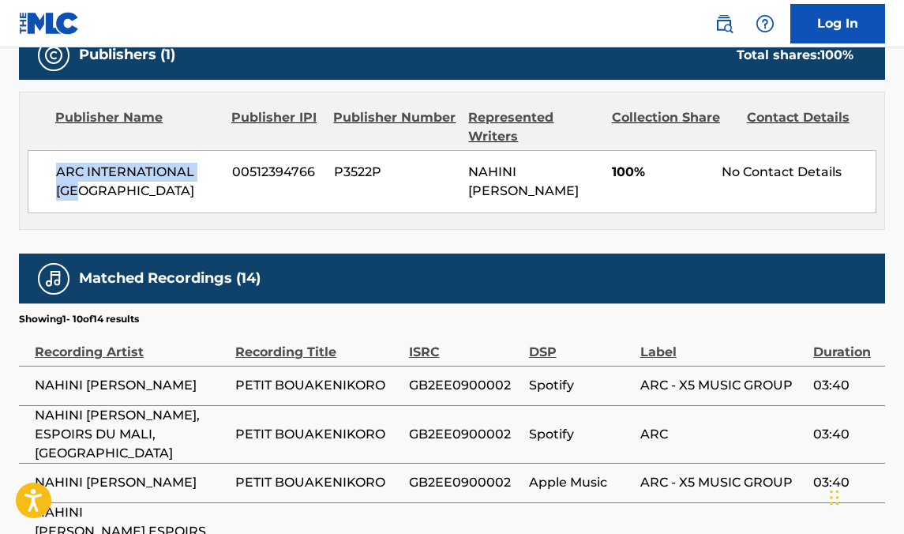
drag, startPoint x: 52, startPoint y: 174, endPoint x: 86, endPoint y: 190, distance: 37.4
click at [86, 190] on div "ARC INTERNATIONAL USA 00512394766 P3522P NAHINI [PERSON_NAME] 100% No Contact D…" at bounding box center [452, 181] width 848 height 63
copy span "ARC INTERNATIONAL [GEOGRAPHIC_DATA]"
